Goal: Information Seeking & Learning: Understand process/instructions

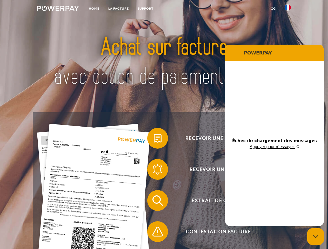
click at [58, 9] on img at bounding box center [58, 8] width 42 height 5
click at [288, 9] on img at bounding box center [288, 7] width 6 height 6
click at [273, 9] on link "CG" at bounding box center [273, 8] width 14 height 9
click at [154, 139] on span at bounding box center [150, 138] width 26 height 26
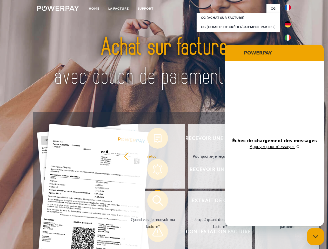
click at [154, 171] on div "Recevoir une facture ? Recevoir un rappel? Extrait de compte retour" at bounding box center [164, 216] width 262 height 208
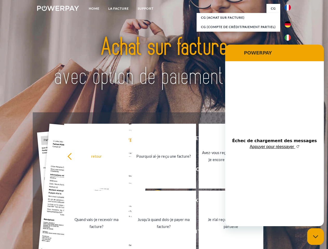
click at [154, 202] on link "Jusqu'à quand dois-je payer ma facture?" at bounding box center [163, 223] width 65 height 65
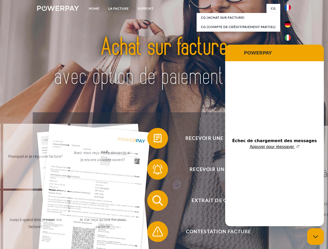
click at [154, 233] on span at bounding box center [150, 232] width 26 height 26
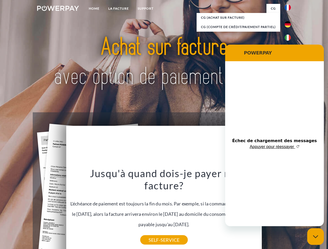
click at [316, 237] on icon "Fermer la fenêtre de messagerie" at bounding box center [315, 236] width 5 height 3
